Goal: Find contact information: Obtain details needed to contact an individual or organization

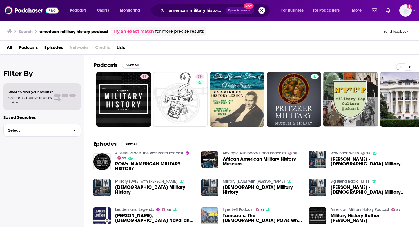
drag, startPoint x: 264, startPoint y: 11, endPoint x: 251, endPoint y: 10, distance: 12.4
click at [264, 11] on button "Search podcasts, credits, & more..." at bounding box center [262, 10] width 7 height 7
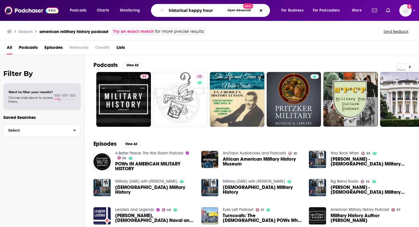
type input "historical happy hour"
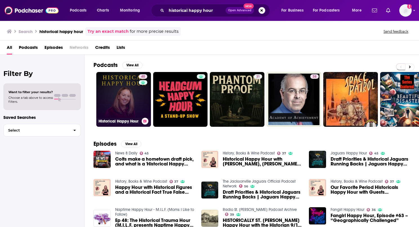
click at [126, 95] on link "40 Historical Happy Hour" at bounding box center [123, 99] width 55 height 55
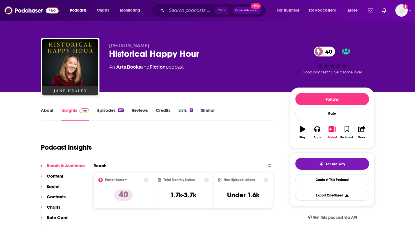
click at [50, 109] on link "About" at bounding box center [47, 113] width 13 height 13
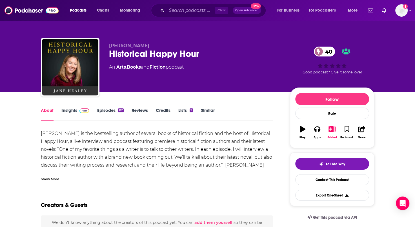
click at [66, 111] on link "Insights" at bounding box center [75, 113] width 28 height 13
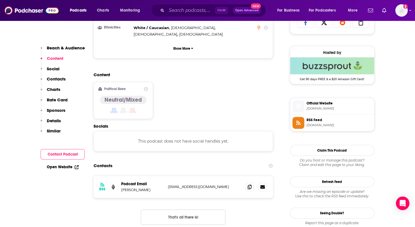
scroll to position [423, 0]
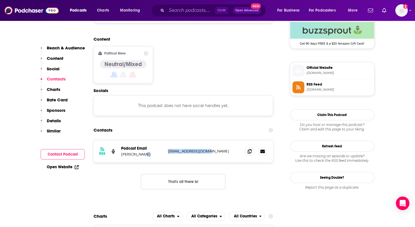
drag, startPoint x: 218, startPoint y: 128, endPoint x: 165, endPoint y: 133, distance: 52.4
click at [165, 140] on div "RSS Podcast Email [PERSON_NAME] [EMAIL_ADDRESS][DOMAIN_NAME] [EMAIL_ADDRESS][DO…" at bounding box center [184, 151] width 180 height 22
drag, startPoint x: 165, startPoint y: 133, endPoint x: 174, endPoint y: 129, distance: 9.2
copy div "[EMAIL_ADDRESS][DOMAIN_NAME]"
click at [174, 11] on input "Search podcasts, credits, & more..." at bounding box center [191, 10] width 48 height 9
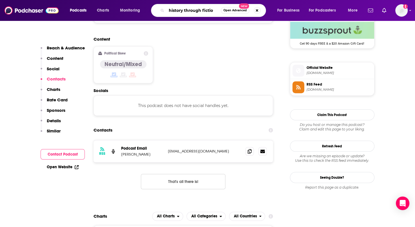
type input "history through fiction"
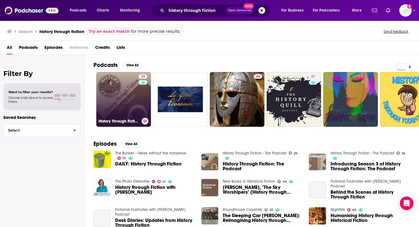
click at [124, 100] on link "29 History Through Fiction - The Podcast" at bounding box center [123, 99] width 55 height 55
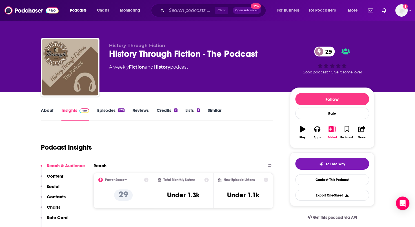
click at [43, 108] on link "About" at bounding box center [47, 113] width 13 height 13
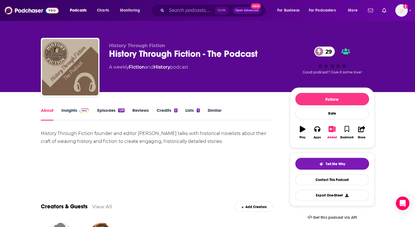
click at [71, 110] on link "Insights" at bounding box center [75, 113] width 28 height 13
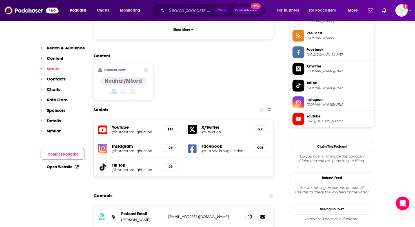
scroll to position [507, 0]
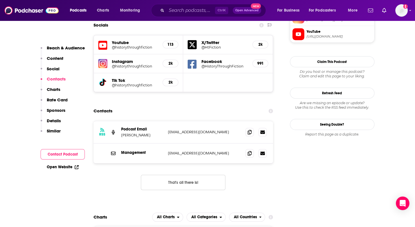
drag, startPoint x: 237, startPoint y: 100, endPoint x: 167, endPoint y: 105, distance: 69.5
click at [167, 121] on div "RSS Podcast Email [PERSON_NAME] [EMAIL_ADDRESS][DOMAIN_NAME] [EMAIL_ADDRESS][DO…" at bounding box center [184, 132] width 180 height 22
drag, startPoint x: 167, startPoint y: 105, endPoint x: 169, endPoint y: 101, distance: 4.3
copy p "[EMAIL_ADDRESS][DOMAIN_NAME]"
click at [170, 12] on input "Search podcasts, credits, & more..." at bounding box center [191, 10] width 48 height 9
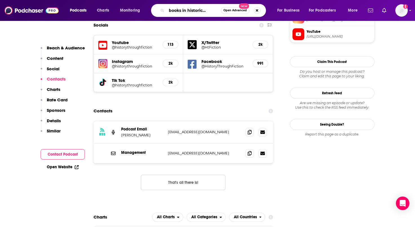
type input "new books in historical fiction"
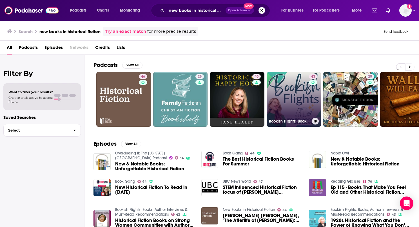
click at [299, 116] on link "43 Bookish Flights: Books, Author Interviews & Must-Read Recommendations" at bounding box center [294, 99] width 55 height 55
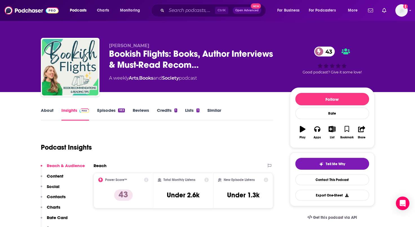
click at [45, 110] on link "About" at bounding box center [47, 113] width 13 height 13
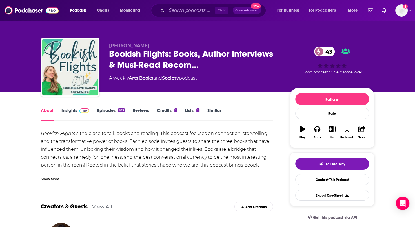
click at [72, 110] on link "Insights" at bounding box center [75, 113] width 28 height 13
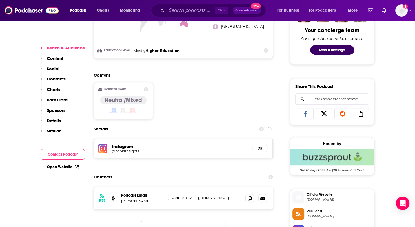
scroll to position [338, 0]
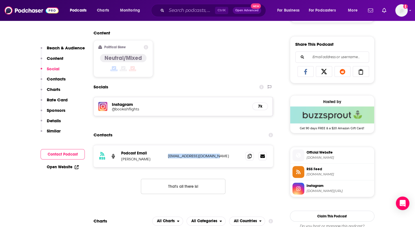
drag, startPoint x: 219, startPoint y: 155, endPoint x: 169, endPoint y: 154, distance: 50.2
click at [169, 154] on p "[EMAIL_ADDRESS][DOMAIN_NAME]" at bounding box center [204, 155] width 73 height 5
drag, startPoint x: 169, startPoint y: 154, endPoint x: 175, endPoint y: 156, distance: 6.1
copy p "[EMAIL_ADDRESS][DOMAIN_NAME]"
click at [191, 12] on input "Search podcasts, credits, & more..." at bounding box center [191, 10] width 48 height 9
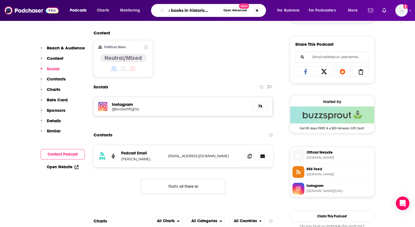
scroll to position [0, 13]
type input "new books in historical fiction"
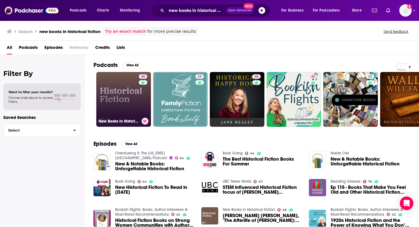
click at [126, 92] on link "46 New Books in Historical Fiction" at bounding box center [123, 99] width 55 height 55
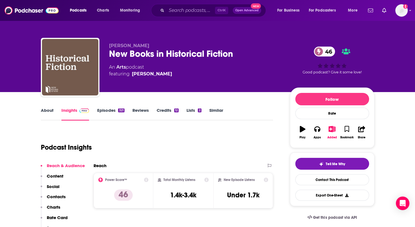
click at [48, 109] on link "About" at bounding box center [47, 113] width 13 height 13
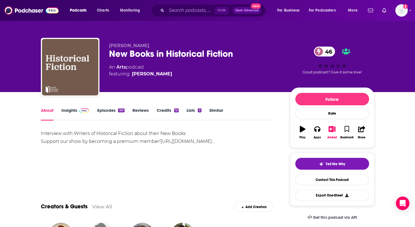
click at [71, 110] on link "Insights" at bounding box center [75, 113] width 28 height 13
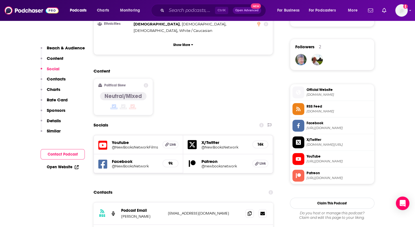
scroll to position [451, 0]
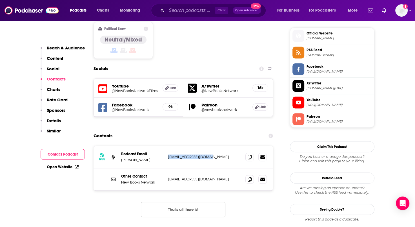
drag, startPoint x: 214, startPoint y: 131, endPoint x: 169, endPoint y: 130, distance: 45.4
click at [169, 154] on p "[EMAIL_ADDRESS][DOMAIN_NAME]" at bounding box center [204, 156] width 73 height 5
copy p "[EMAIL_ADDRESS][DOMAIN_NAME]"
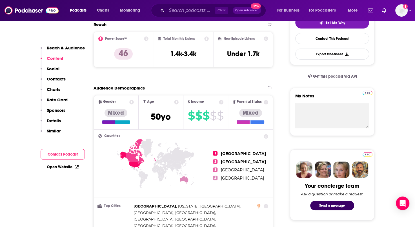
scroll to position [0, 0]
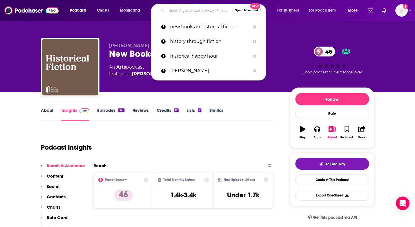
click at [176, 11] on input "Search podcasts, credits, & more..." at bounding box center [200, 10] width 66 height 9
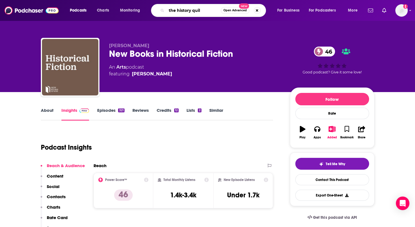
type input "the history quill"
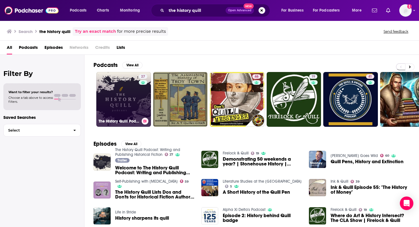
click at [129, 83] on link "27 The History Quill Podcast: Writing and Publishing Historical Fiction" at bounding box center [123, 99] width 55 height 55
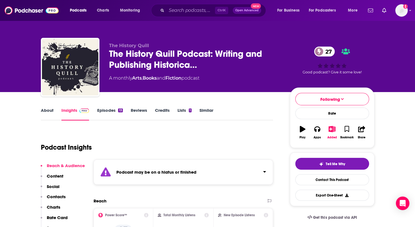
click at [110, 110] on link "Episodes 13" at bounding box center [110, 113] width 26 height 13
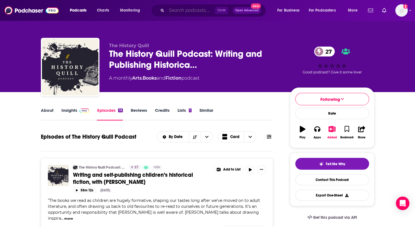
click at [179, 12] on input "Search podcasts, credits, & more..." at bounding box center [191, 10] width 48 height 9
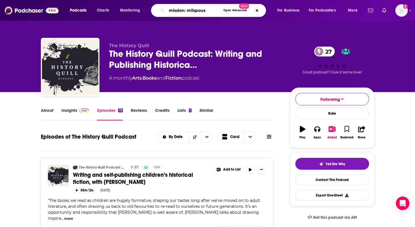
type input "mission: milspouse"
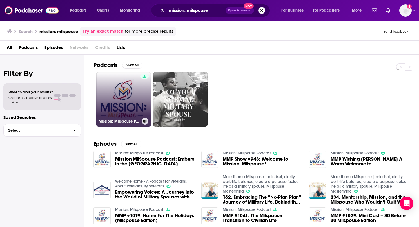
click at [114, 91] on link "Mission: Milspouse Podcast" at bounding box center [123, 99] width 55 height 55
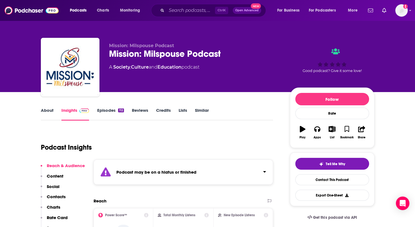
click at [109, 108] on link "Episodes 112" at bounding box center [110, 113] width 27 height 13
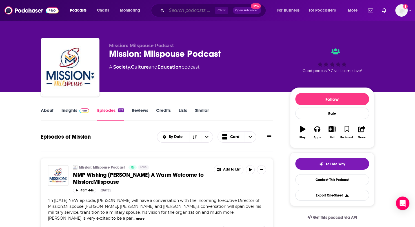
click at [169, 10] on input "Search podcasts, credits, & more..." at bounding box center [191, 10] width 48 height 9
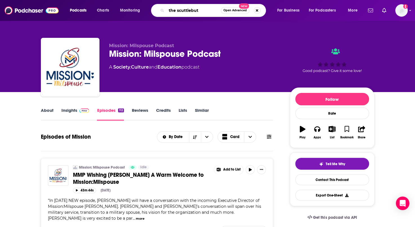
type input "the scuttlebutt"
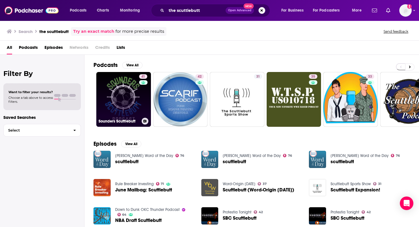
click at [119, 99] on link "41 Sounders Scuttlebutt" at bounding box center [123, 99] width 55 height 55
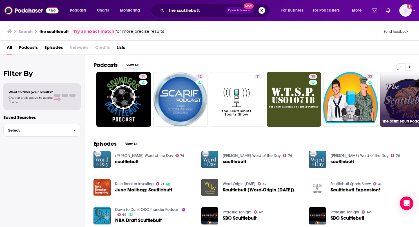
click at [416, 99] on link "32 The Scuttlebutt Podcast" at bounding box center [407, 99] width 55 height 55
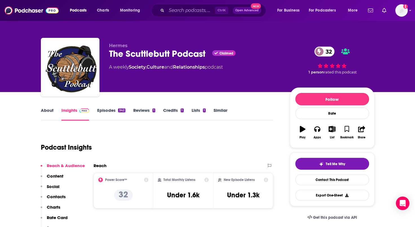
click at [46, 109] on link "About" at bounding box center [47, 113] width 13 height 13
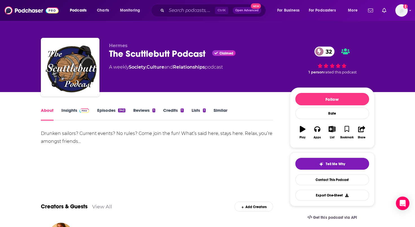
click at [79, 109] on img at bounding box center [84, 110] width 10 height 5
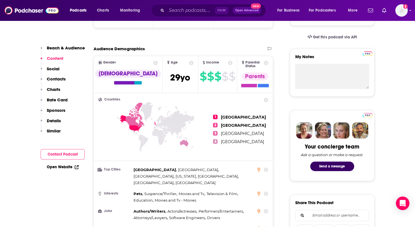
scroll to position [85, 0]
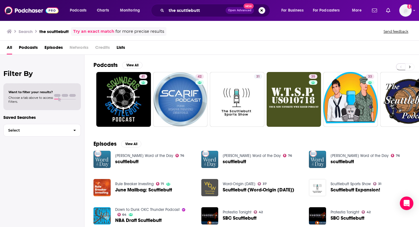
click at [411, 66] on button at bounding box center [410, 66] width 9 height 7
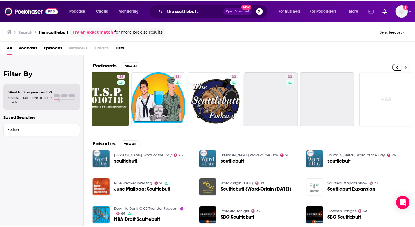
scroll to position [0, 192]
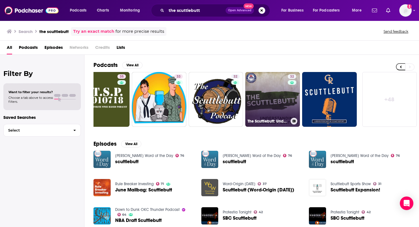
click at [294, 102] on div "32" at bounding box center [293, 95] width 10 height 43
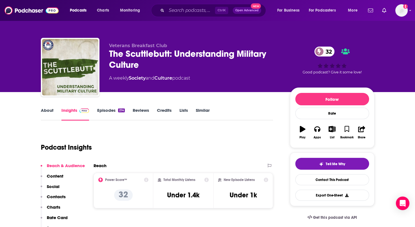
click at [45, 107] on link "About" at bounding box center [47, 113] width 13 height 13
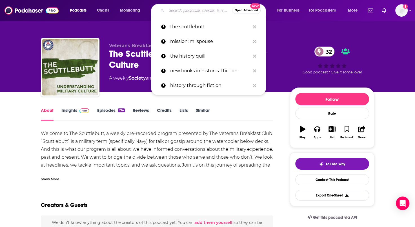
click at [185, 8] on input "Search podcasts, credits, & more..." at bounding box center [200, 10] width 66 height 9
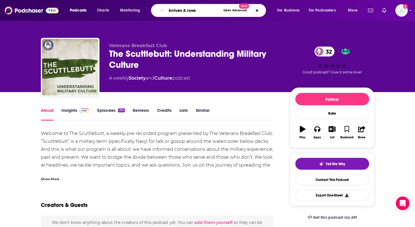
type input "knives & roses"
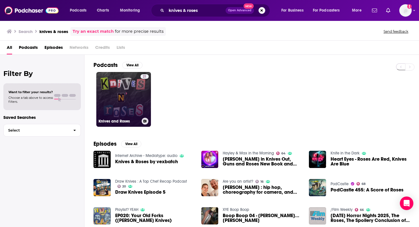
click at [141, 94] on div "21" at bounding box center [145, 95] width 8 height 43
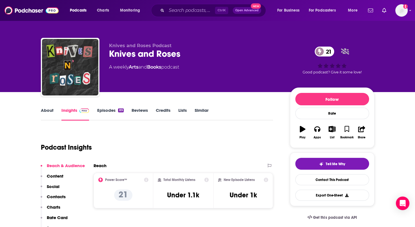
click at [42, 111] on link "About" at bounding box center [47, 113] width 13 height 13
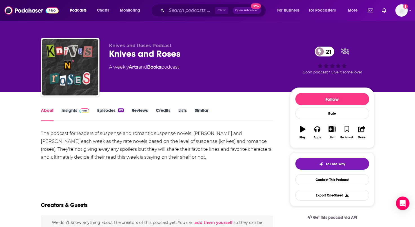
click at [75, 109] on link "Insights" at bounding box center [75, 113] width 28 height 13
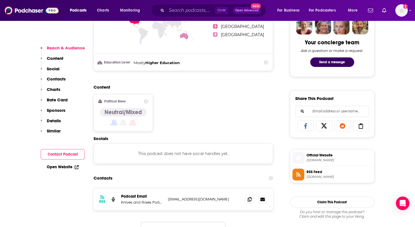
scroll to position [338, 0]
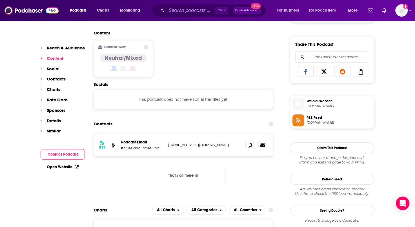
drag, startPoint x: 231, startPoint y: 144, endPoint x: 168, endPoint y: 144, distance: 63.4
click at [168, 144] on p "[EMAIL_ADDRESS][DOMAIN_NAME]" at bounding box center [204, 144] width 73 height 5
copy p "[EMAIL_ADDRESS][DOMAIN_NAME]"
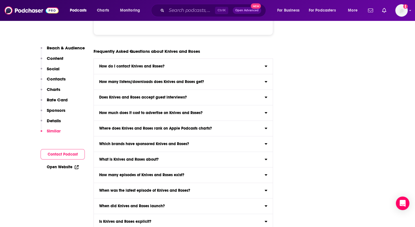
scroll to position [2649, 0]
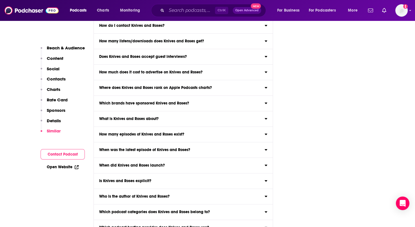
click at [266, 181] on icon at bounding box center [266, 180] width 3 height 1
click at [0, 0] on input "Is Knives and Roses explicit? The content of Knives and Roses is not explicit ." at bounding box center [0, 0] width 0 height 0
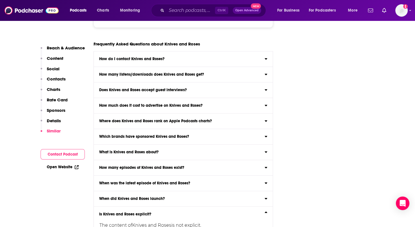
scroll to position [2593, 0]
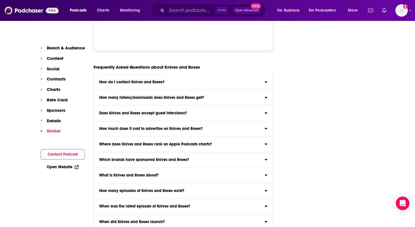
click at [265, 114] on icon at bounding box center [266, 112] width 3 height 5
click at [0, 0] on input "Does Knives and Roses accept guest interviews? Unlikely" at bounding box center [0, 0] width 0 height 0
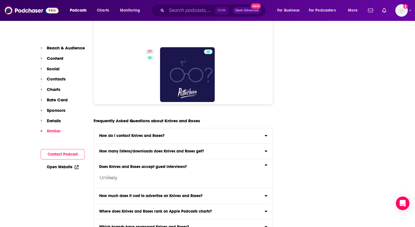
scroll to position [2536, 0]
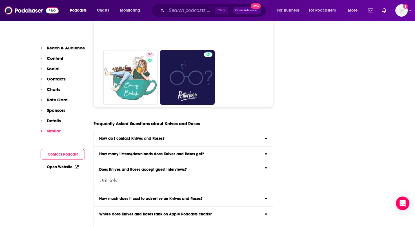
click at [265, 140] on div "How do I contact Knives and Roses?" at bounding box center [183, 138] width 179 height 4
click at [0, 0] on input "How do I contact Knives and Roses? Click here to view contact information for K…" at bounding box center [0, 0] width 0 height 0
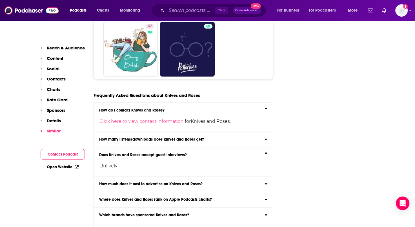
scroll to position [2593, 0]
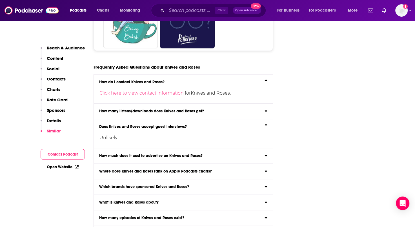
click at [265, 112] on icon at bounding box center [266, 110] width 3 height 5
click at [0, 0] on input "How many listens/downloads does Knives and Roses get? Click here to view reach …" at bounding box center [0, 0] width 0 height 0
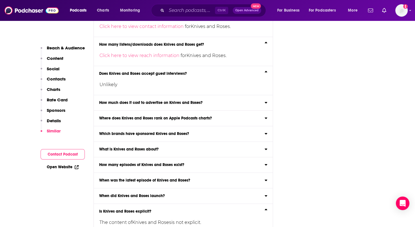
scroll to position [2677, 0]
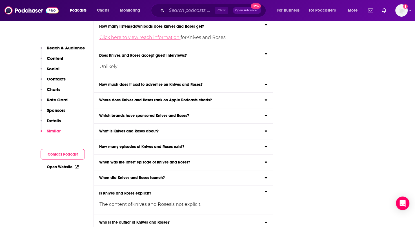
click at [150, 40] on link "Click here to view reach information" at bounding box center [139, 37] width 81 height 5
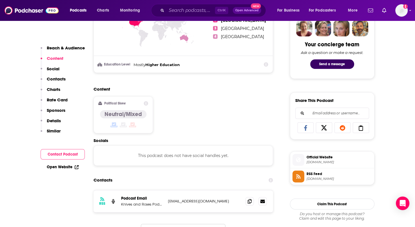
scroll to position [338, 0]
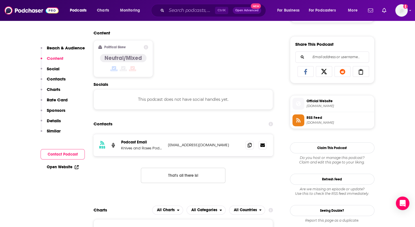
drag, startPoint x: 234, startPoint y: 143, endPoint x: 168, endPoint y: 145, distance: 66.3
click at [168, 145] on p "[EMAIL_ADDRESS][DOMAIN_NAME]" at bounding box center [204, 144] width 73 height 5
drag, startPoint x: 168, startPoint y: 145, endPoint x: 173, endPoint y: 145, distance: 5.1
copy p "[EMAIL_ADDRESS][DOMAIN_NAME]"
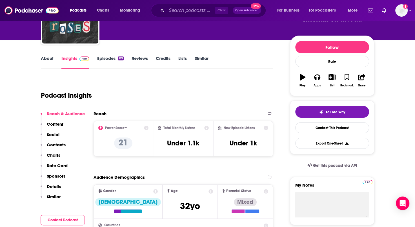
scroll to position [0, 0]
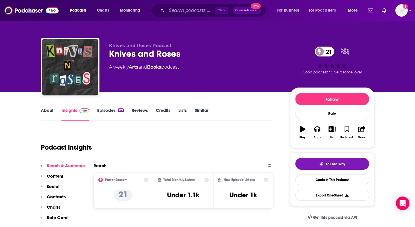
click at [49, 110] on link "About" at bounding box center [47, 113] width 13 height 13
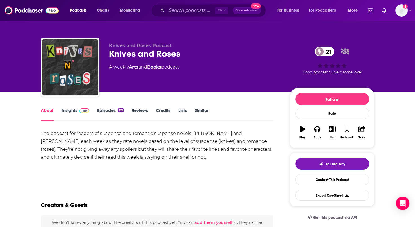
click at [70, 108] on link "Insights" at bounding box center [75, 113] width 28 height 13
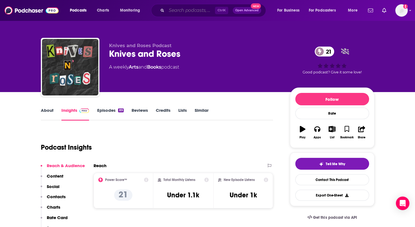
click at [178, 13] on input "Search podcasts, credits, & more..." at bounding box center [191, 10] width 48 height 9
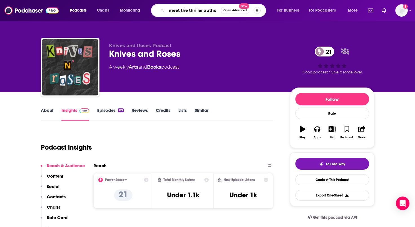
type input "meet the thriller author"
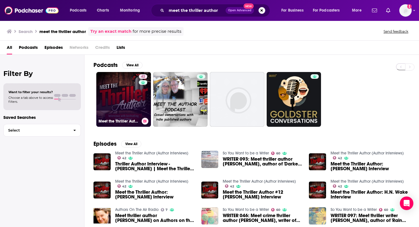
click at [116, 93] on link "42 Meet the Thriller Author (Author Interviews)" at bounding box center [123, 99] width 55 height 55
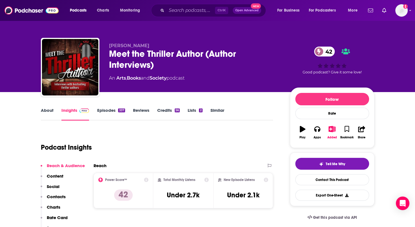
click at [47, 110] on link "About" at bounding box center [47, 113] width 13 height 13
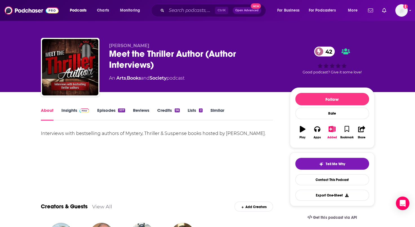
click at [71, 109] on link "Insights" at bounding box center [75, 113] width 28 height 13
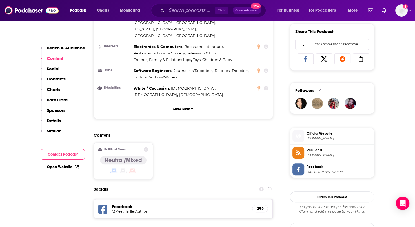
scroll to position [395, 0]
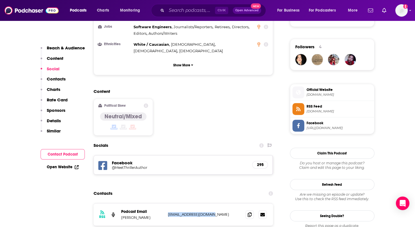
drag, startPoint x: 214, startPoint y: 174, endPoint x: 166, endPoint y: 174, distance: 48.5
click at [166, 203] on div "RSS Podcast Email [PERSON_NAME] [EMAIL_ADDRESS][DOMAIN_NAME] [EMAIL_ADDRESS][DO…" at bounding box center [184, 214] width 180 height 22
drag, startPoint x: 166, startPoint y: 174, endPoint x: 172, endPoint y: 174, distance: 6.5
copy p "[EMAIL_ADDRESS][DOMAIN_NAME]"
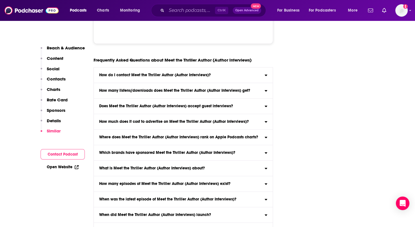
scroll to position [2750, 0]
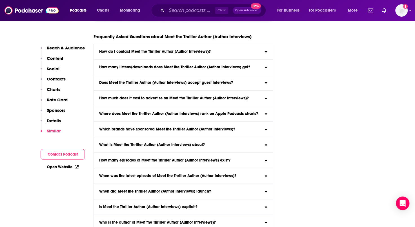
click at [265, 203] on icon at bounding box center [266, 205] width 3 height 5
click at [0, 0] on input "Is Meet the Thriller Author (Author Interviews) explicit? The content of Meet t…" at bounding box center [0, 0] width 0 height 0
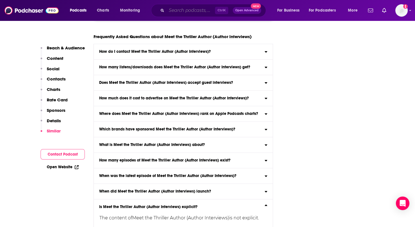
click at [176, 10] on input "Search podcasts, credits, & more..." at bounding box center [191, 10] width 48 height 9
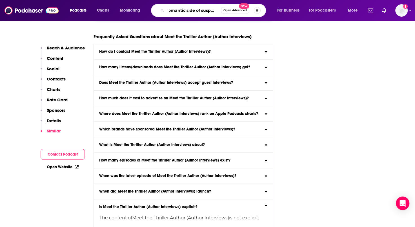
type input "romantic side of suspense"
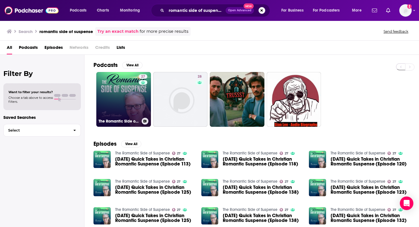
click at [100, 106] on link "27 The Romantic Side of Suspense" at bounding box center [123, 99] width 55 height 55
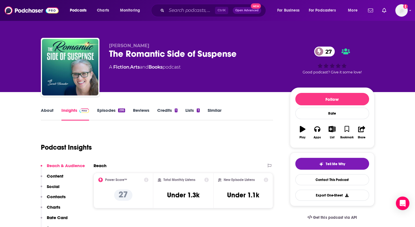
click at [106, 112] on link "Episodes 295" at bounding box center [111, 113] width 28 height 13
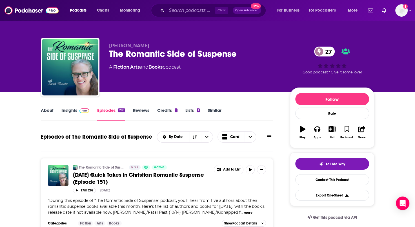
click at [67, 111] on link "Insights" at bounding box center [75, 113] width 28 height 13
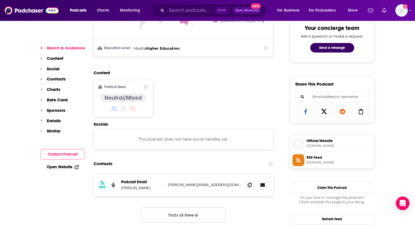
scroll to position [310, 0]
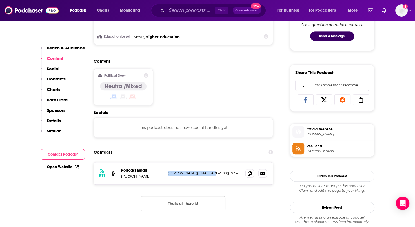
drag, startPoint x: 227, startPoint y: 173, endPoint x: 168, endPoint y: 174, distance: 58.6
click at [168, 174] on p "[PERSON_NAME][EMAIL_ADDRESS][DOMAIN_NAME]" at bounding box center [204, 173] width 73 height 5
copy p "[PERSON_NAME][EMAIL_ADDRESS][DOMAIN_NAME]"
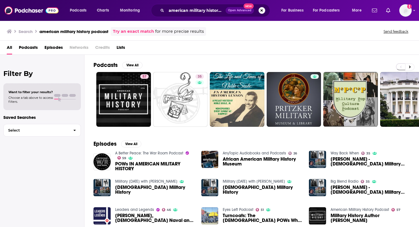
click at [263, 10] on button "Search podcasts, credits, & more..." at bounding box center [262, 10] width 7 height 7
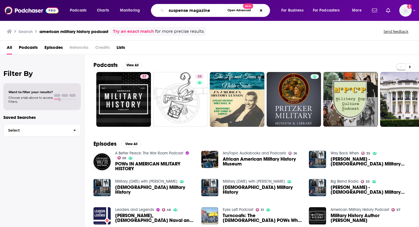
type input "suspense magazine"
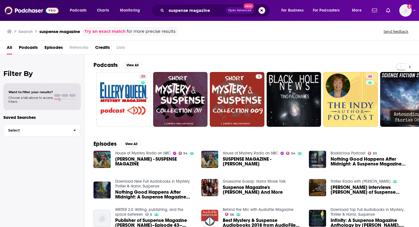
click at [410, 68] on button at bounding box center [410, 66] width 9 height 7
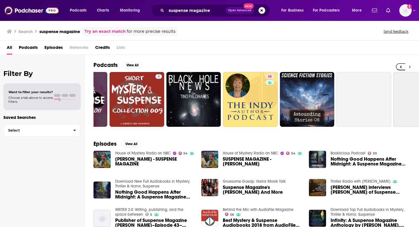
scroll to position [0, 192]
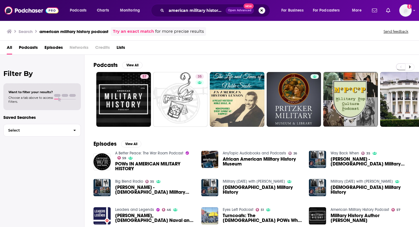
drag, startPoint x: 261, startPoint y: 11, endPoint x: 200, endPoint y: 9, distance: 60.3
click at [261, 11] on button "Search podcasts, credits, & more..." at bounding box center [262, 10] width 7 height 7
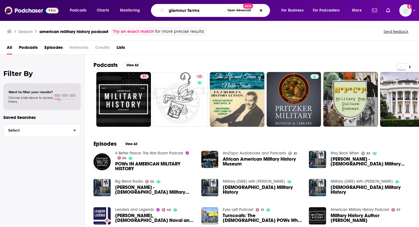
type input "glamour farms"
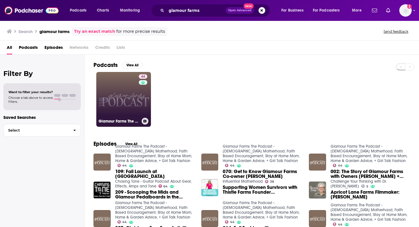
click at [121, 95] on link "44 Glamour Farms The Podcast - Christian Motherhood, Faith Based Encouragement,…" at bounding box center [123, 99] width 55 height 55
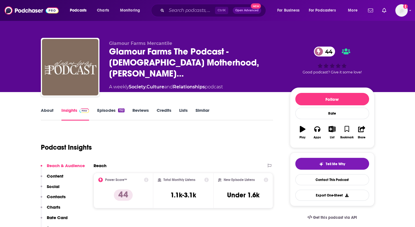
click at [103, 109] on link "Episodes 152" at bounding box center [110, 113] width 27 height 13
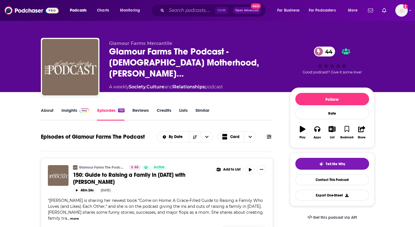
click at [50, 112] on link "About" at bounding box center [47, 113] width 13 height 13
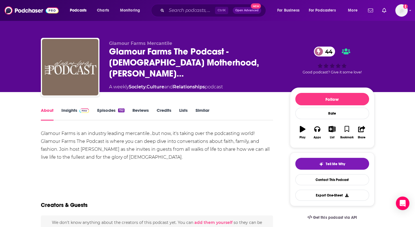
click at [71, 110] on link "Insights" at bounding box center [75, 113] width 28 height 13
